Goal: Task Accomplishment & Management: Manage account settings

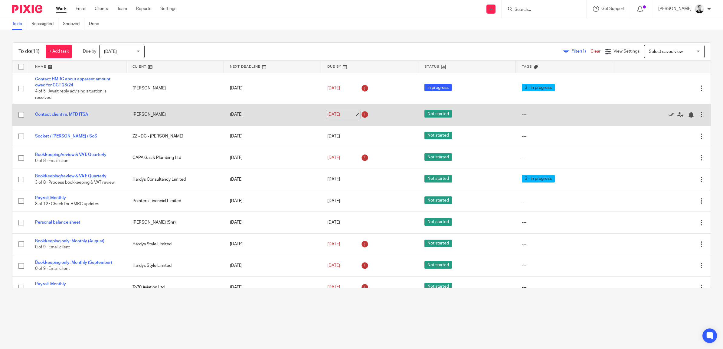
click at [330, 113] on link "[DATE]" at bounding box center [340, 115] width 27 height 6
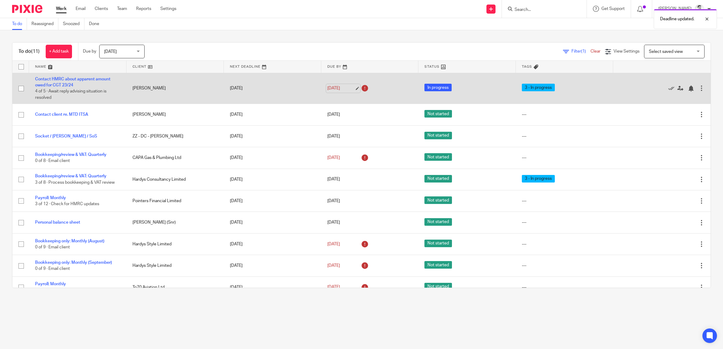
click at [333, 90] on link "[DATE]" at bounding box center [340, 88] width 27 height 6
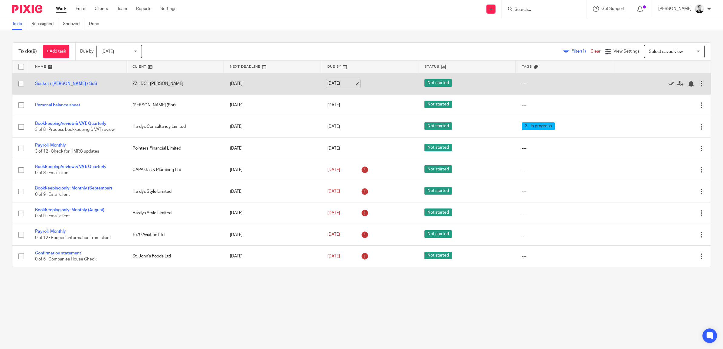
click at [341, 83] on link "[DATE]" at bounding box center [340, 83] width 27 height 6
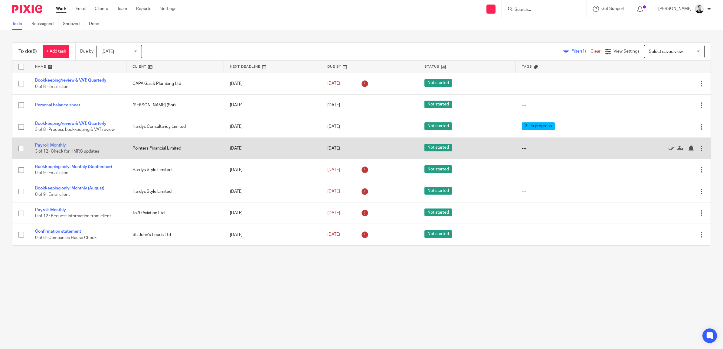
click at [61, 144] on link "Payroll: Monthly" at bounding box center [50, 145] width 31 height 4
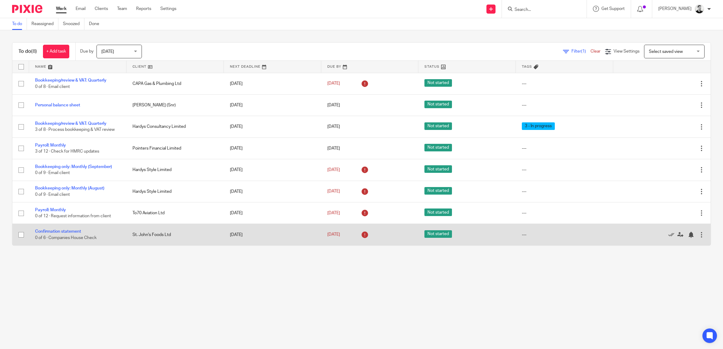
click at [70, 229] on td "Confirmation statement 0 of 6 · Companies House Check" at bounding box center [77, 234] width 97 height 21
click at [70, 231] on link "Confirmation statement" at bounding box center [58, 232] width 46 height 4
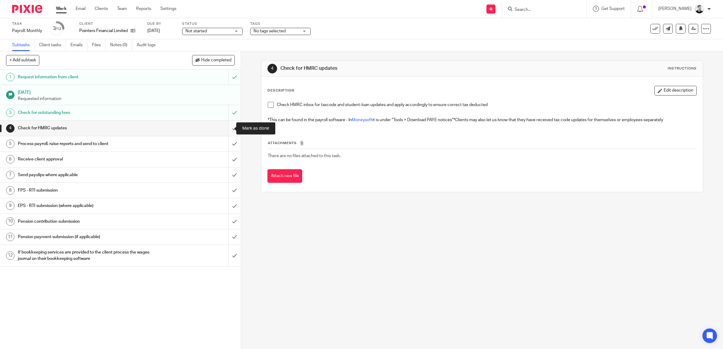
click at [225, 130] on input "submit" at bounding box center [120, 128] width 241 height 15
click at [225, 142] on input "submit" at bounding box center [120, 143] width 241 height 15
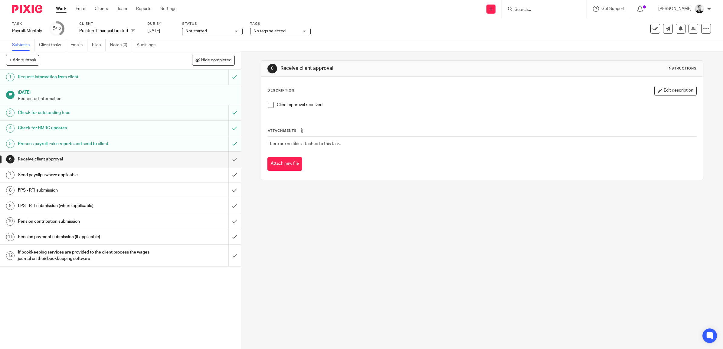
click at [268, 29] on span "No tags selected" at bounding box center [270, 31] width 32 height 4
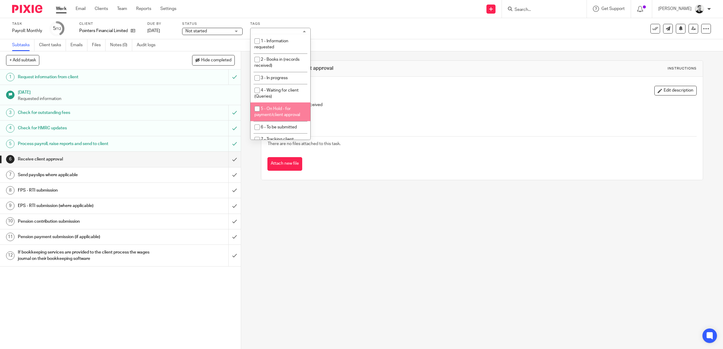
click at [284, 114] on span "5 - On Hold - for payment/client approval" at bounding box center [277, 112] width 46 height 11
checkbox input "true"
click at [330, 29] on div "Task Payroll: Monthly Save Payroll: Monthly 5 /12 Client Pointers Financial Lim…" at bounding box center [303, 28] width 582 height 15
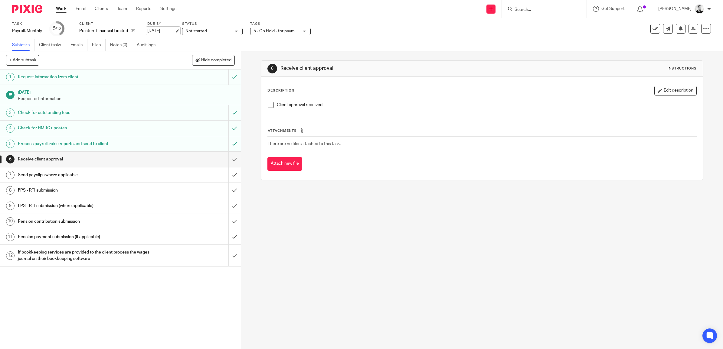
click at [167, 30] on link "15 Oct 2025" at bounding box center [160, 31] width 27 height 6
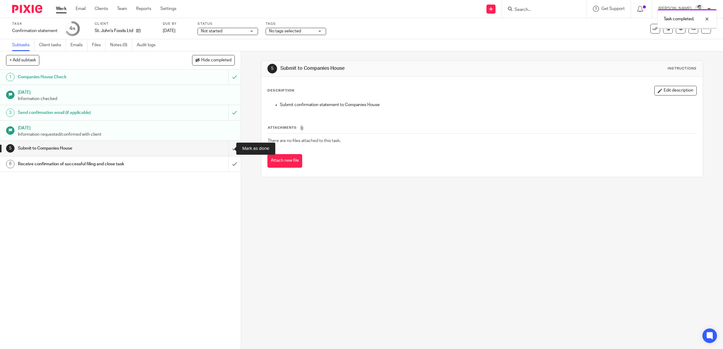
click at [226, 149] on input "submit" at bounding box center [120, 148] width 241 height 15
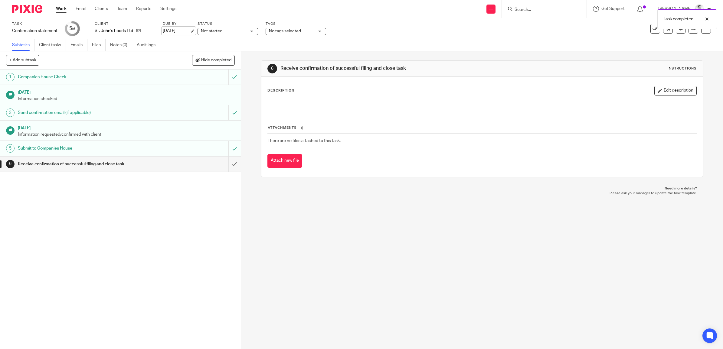
click at [186, 31] on link "26 Oct 2025" at bounding box center [176, 31] width 27 height 6
